Goal: Information Seeking & Learning: Learn about a topic

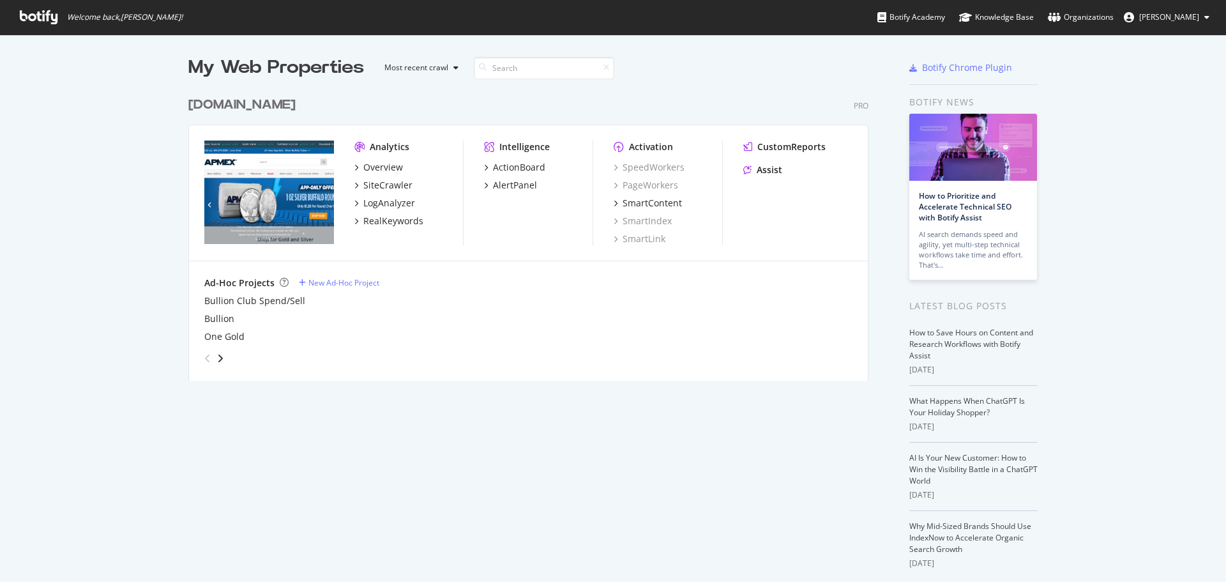
scroll to position [572, 1207]
click at [390, 223] on div "RealKeywords" at bounding box center [393, 221] width 60 height 13
